Goal: Transaction & Acquisition: Download file/media

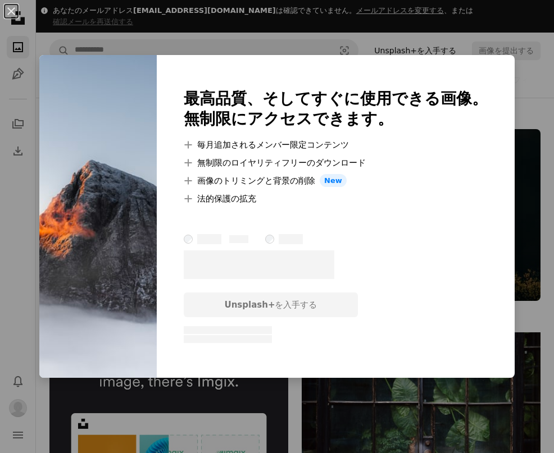
scroll to position [2010, 0]
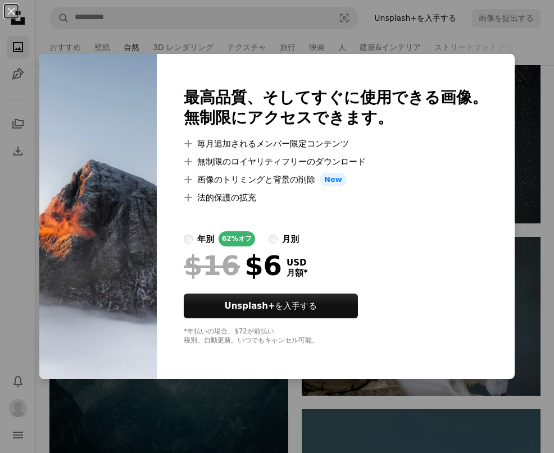
click at [369, 453] on div "An X shape 最高品質、そしてすぐに使用できる画像。 無制限にアクセスできます。 A plus sign 毎月追加されるメンバー限定コンテンツ A p…" at bounding box center [277, 226] width 554 height 453
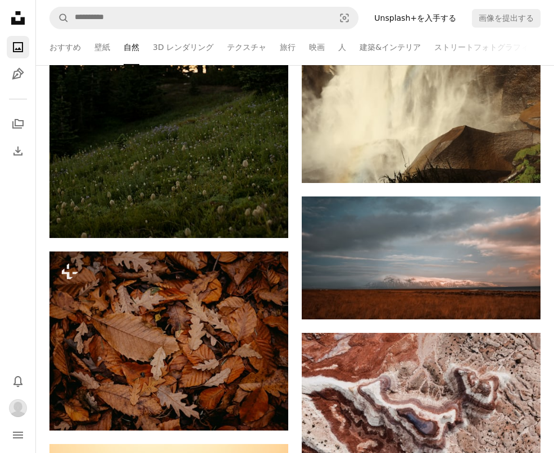
scroll to position [2966, 0]
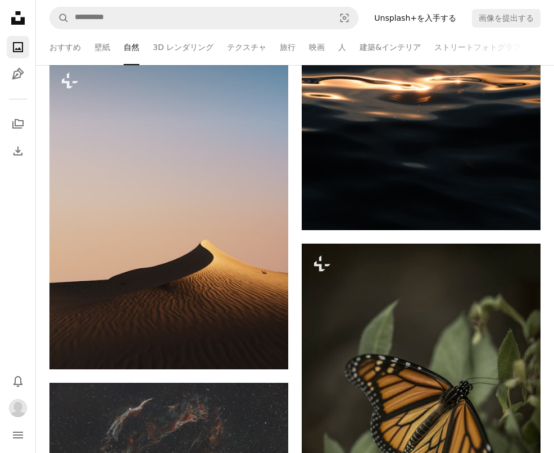
scroll to position [500, 0]
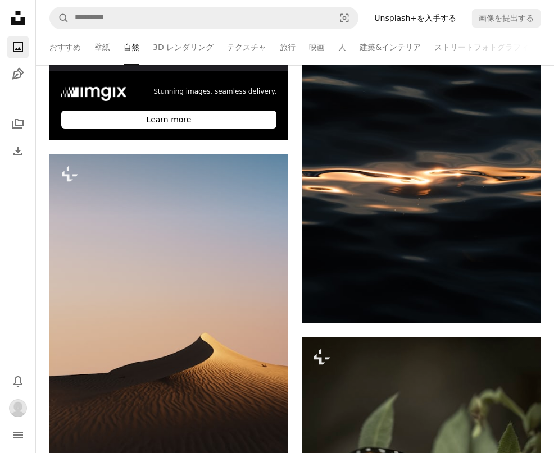
click at [61, 39] on link "おすすめ" at bounding box center [64, 47] width 31 height 36
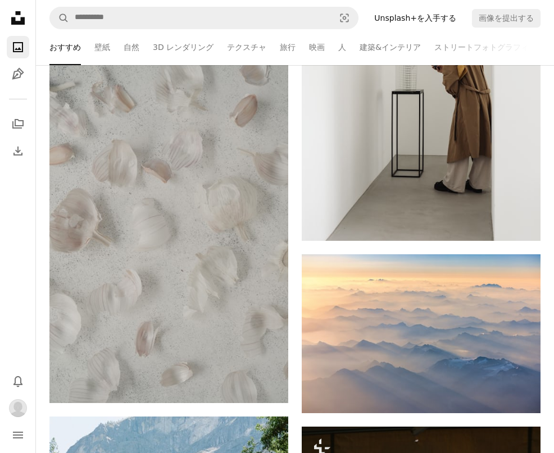
scroll to position [1179, 0]
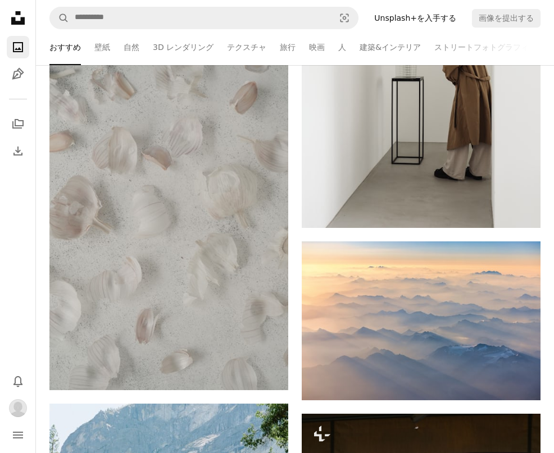
click at [518, 376] on link "Arrow pointing down" at bounding box center [518, 380] width 22 height 18
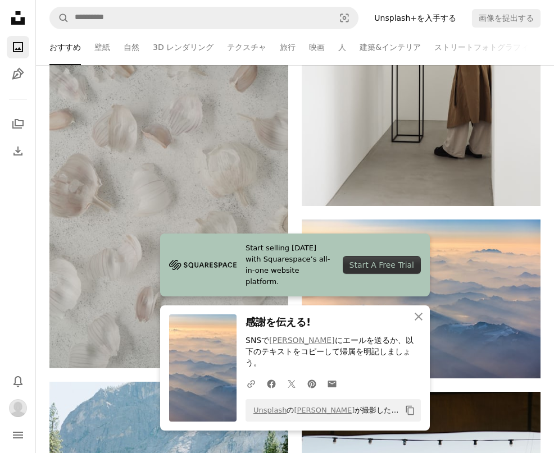
click at [412, 324] on icon "An X shape" at bounding box center [418, 316] width 13 height 13
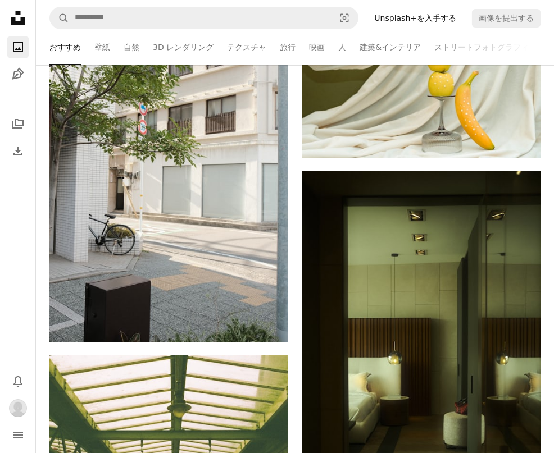
scroll to position [4702, 0]
click at [267, 315] on icon "Arrow pointing down" at bounding box center [265, 321] width 9 height 13
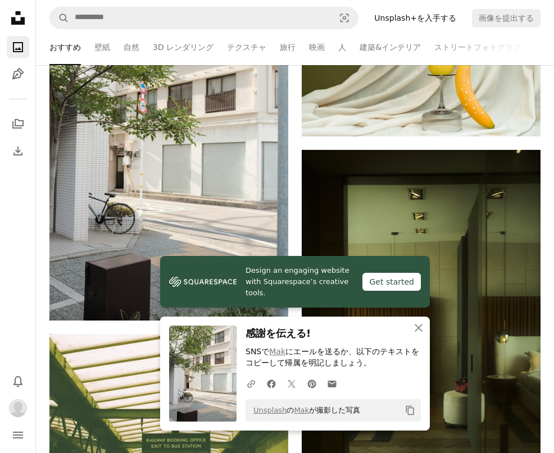
click at [420, 332] on icon "button" at bounding box center [419, 328] width 8 height 8
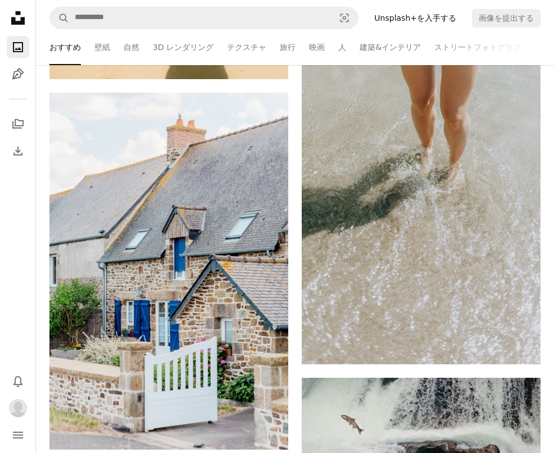
scroll to position [16603, 0]
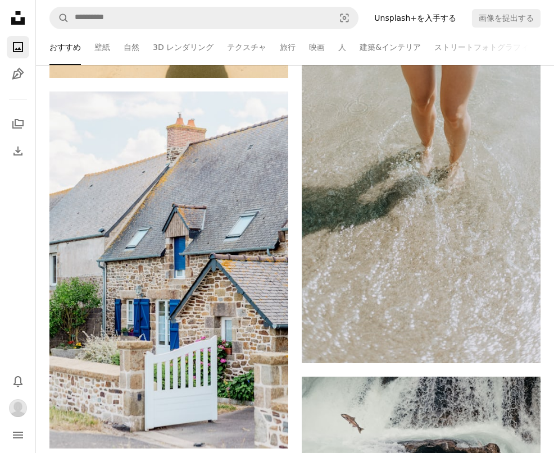
click at [266, 424] on icon "ダウンロード" at bounding box center [265, 428] width 7 height 8
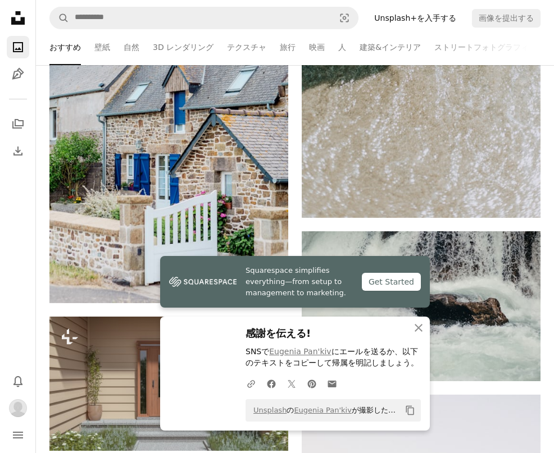
scroll to position [16777, 0]
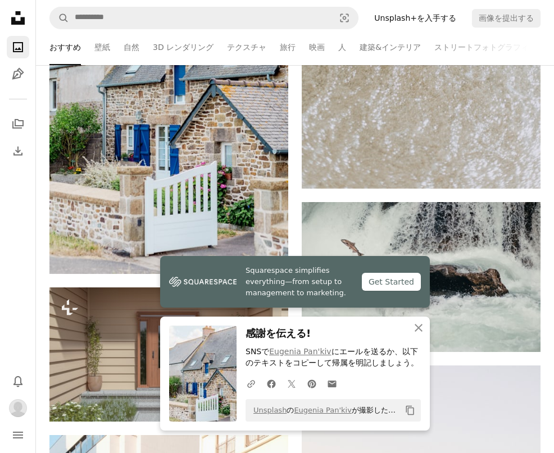
click at [420, 335] on icon "An X shape" at bounding box center [418, 327] width 13 height 13
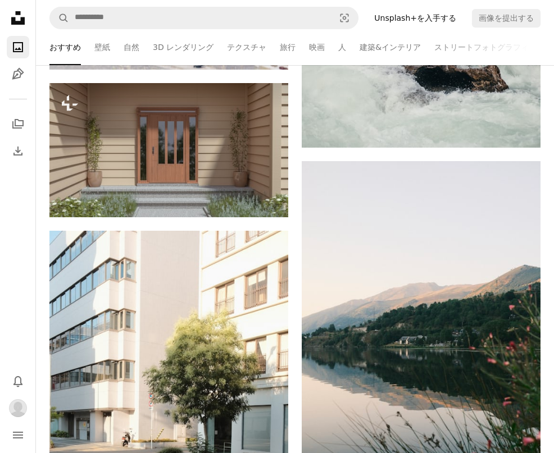
scroll to position [16982, 0]
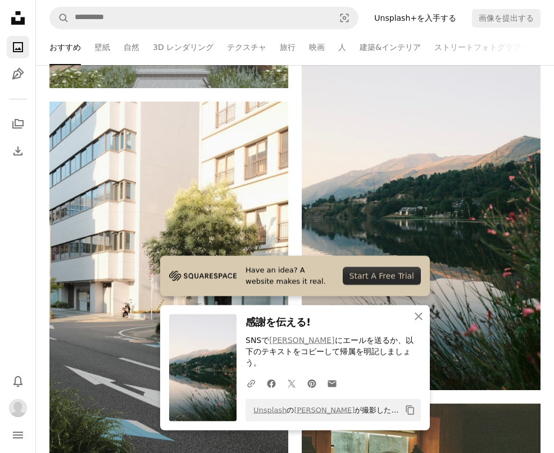
click at [420, 321] on icon "button" at bounding box center [419, 317] width 8 height 8
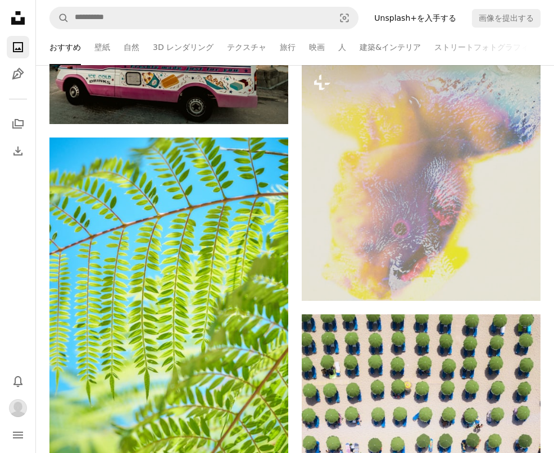
scroll to position [23462, 0]
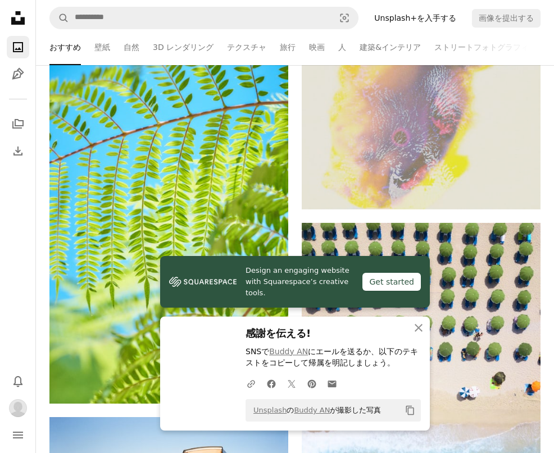
scroll to position [23591, 0]
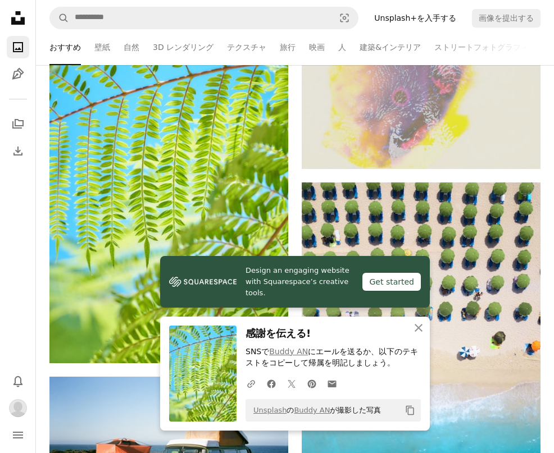
click at [415, 335] on icon "An X shape" at bounding box center [418, 327] width 13 height 13
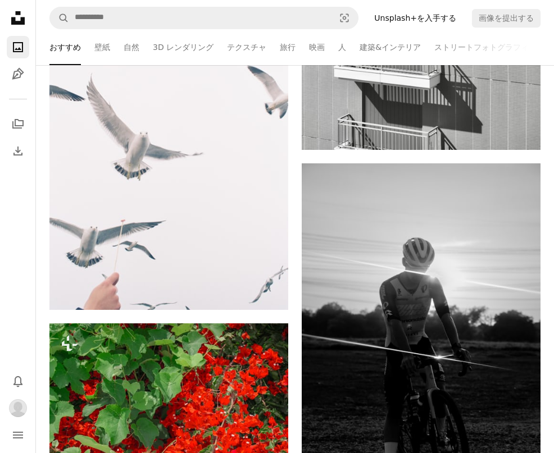
scroll to position [70740, 0]
click at [238, 192] on img at bounding box center [168, 132] width 239 height 356
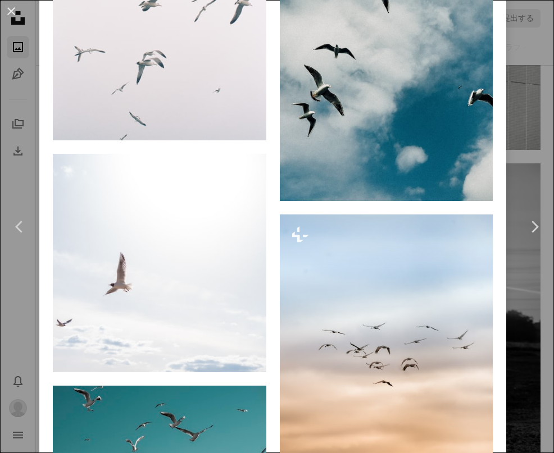
scroll to position [1126, 0]
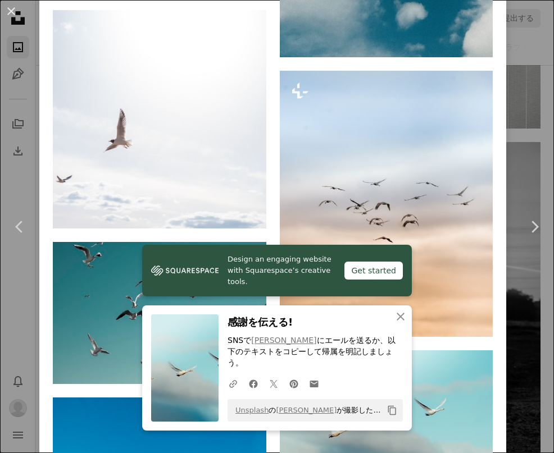
click at [401, 324] on icon "An X shape" at bounding box center [400, 316] width 13 height 13
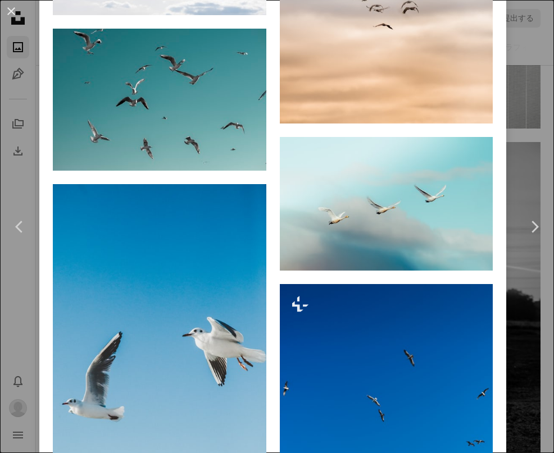
scroll to position [1470, 0]
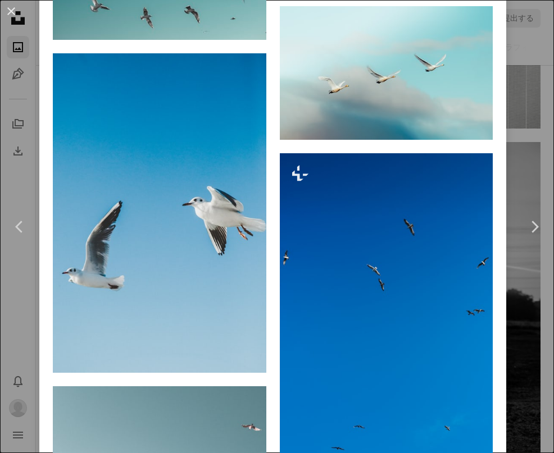
click at [248, 346] on icon "Arrow pointing down" at bounding box center [243, 352] width 9 height 13
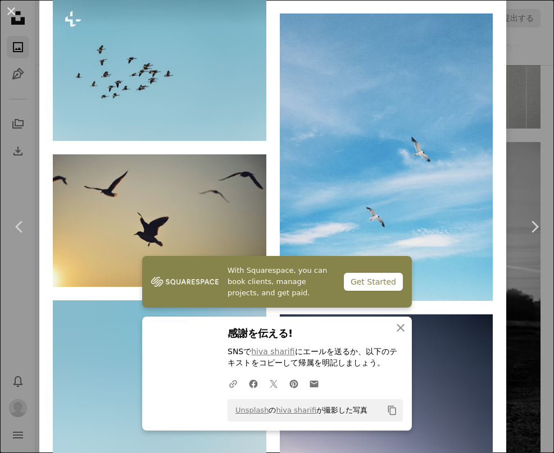
scroll to position [3241, 0]
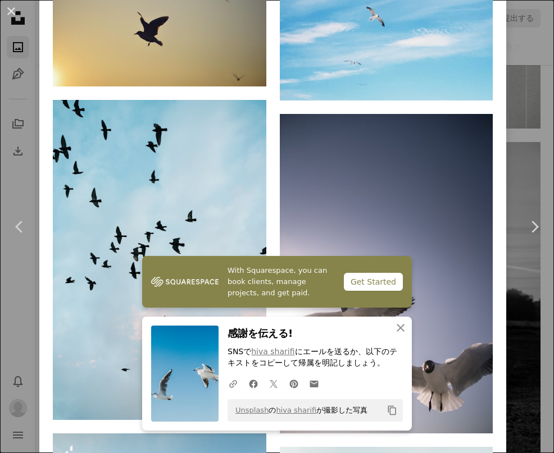
click at [402, 332] on icon "button" at bounding box center [401, 328] width 8 height 8
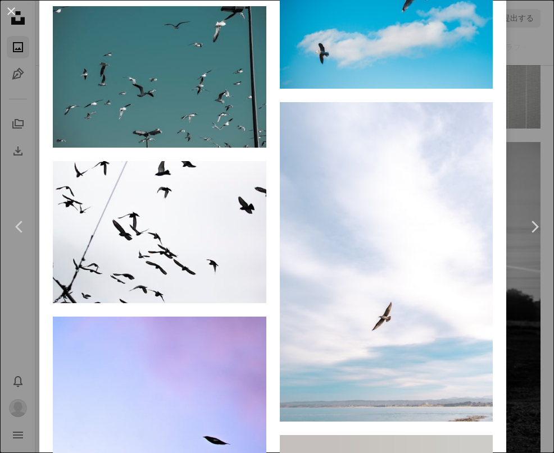
scroll to position [8651, 0]
